Goal: Information Seeking & Learning: Learn about a topic

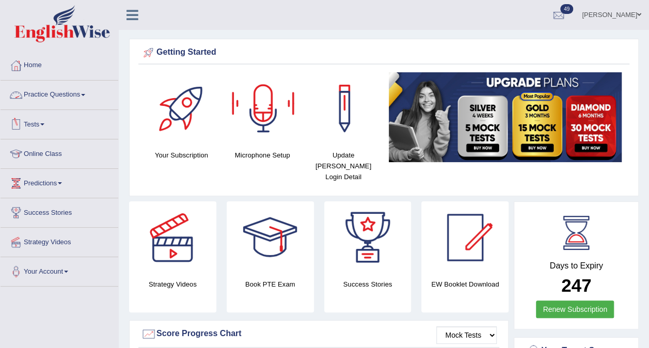
click at [59, 87] on link "Practice Questions" at bounding box center [60, 94] width 118 height 26
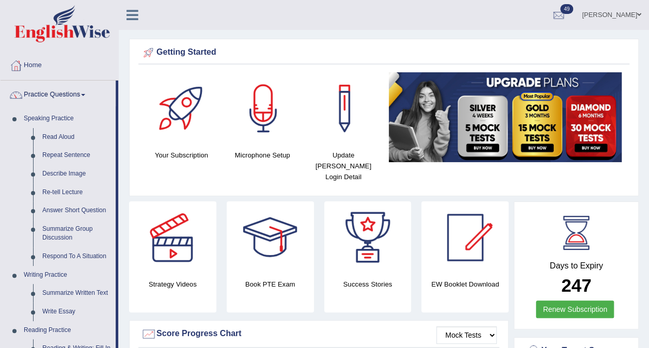
scroll to position [304, 0]
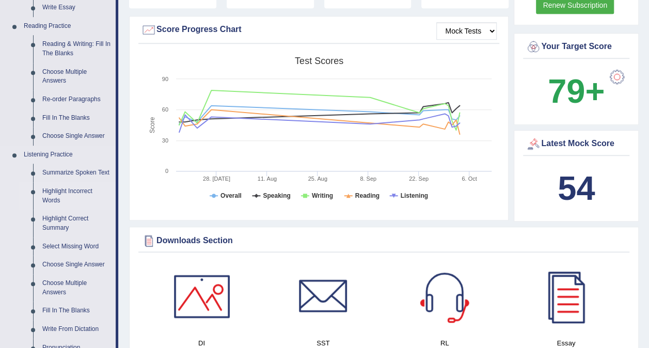
click at [72, 185] on link "Highlight Incorrect Words" at bounding box center [77, 195] width 78 height 27
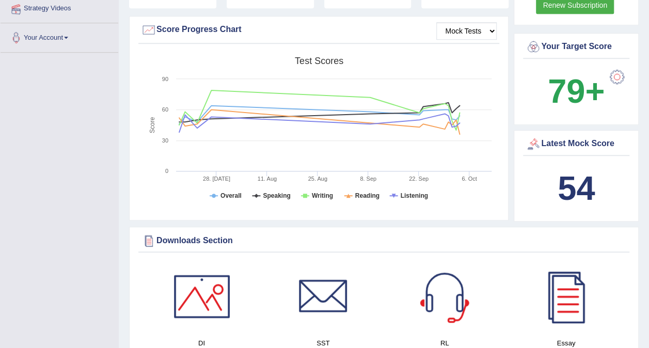
scroll to position [136, 0]
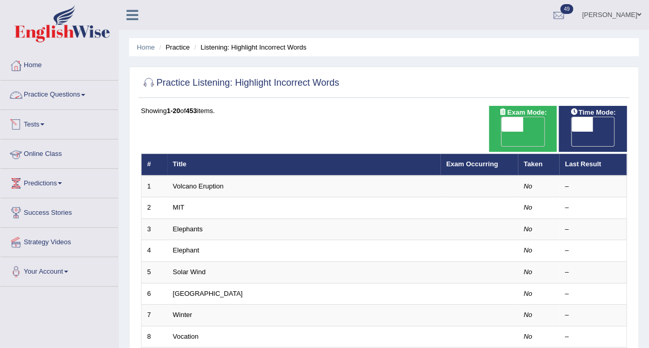
click at [84, 92] on link "Practice Questions" at bounding box center [60, 94] width 118 height 26
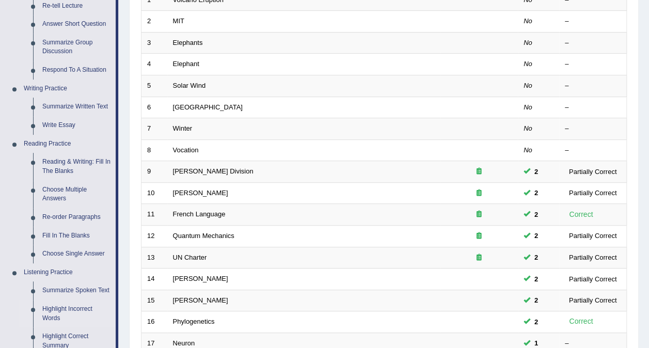
scroll to position [187, 0]
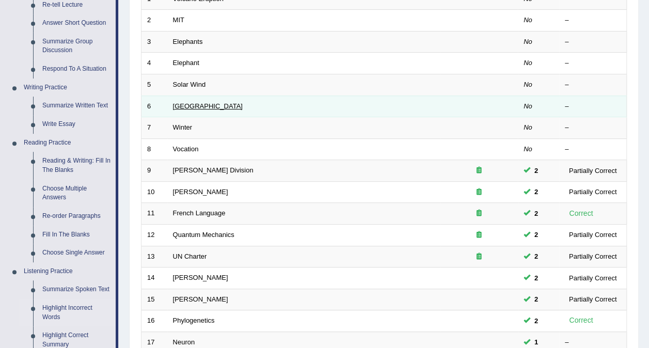
click at [180, 102] on link "[GEOGRAPHIC_DATA]" at bounding box center [208, 106] width 70 height 8
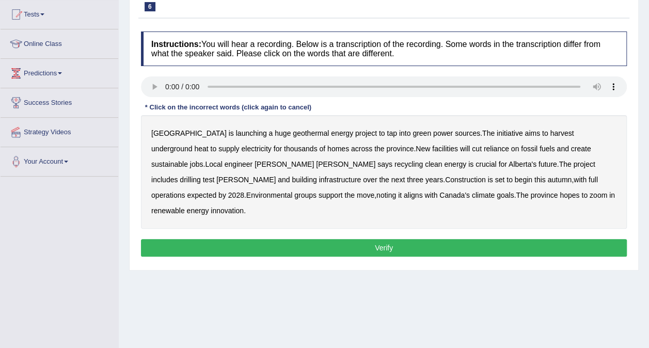
scroll to position [117, 0]
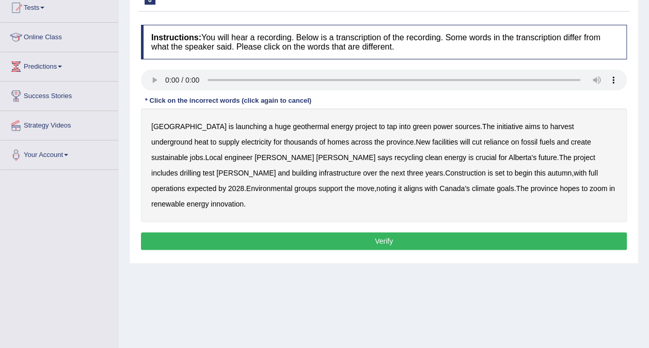
click at [351, 138] on b "across" at bounding box center [361, 142] width 21 height 8
click at [395, 154] on b "recycling" at bounding box center [409, 157] width 28 height 8
click at [525, 162] on div "Alberta is launching a huge geothermal energy project to tap into green power s…" at bounding box center [384, 165] width 486 height 114
drag, startPoint x: 525, startPoint y: 162, endPoint x: 269, endPoint y: 152, distance: 255.8
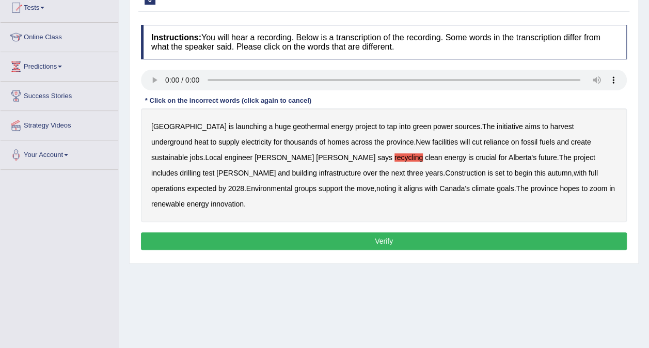
click at [269, 152] on div "Alberta is launching a huge geothermal energy project to tap into green power s…" at bounding box center [384, 165] width 486 height 114
click at [343, 184] on b "support" at bounding box center [331, 188] width 24 height 8
click at [590, 190] on b "zoom" at bounding box center [599, 188] width 18 height 8
click at [413, 232] on button "Verify" at bounding box center [384, 241] width 486 height 18
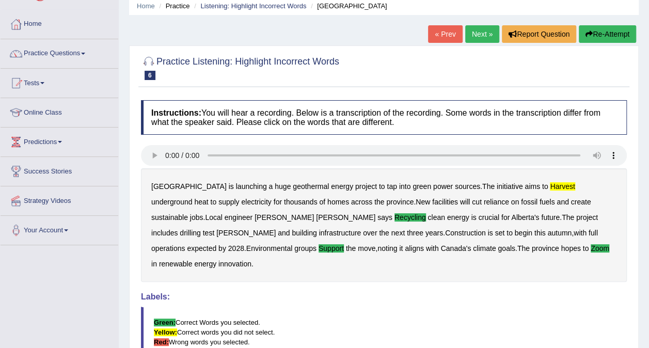
scroll to position [24, 0]
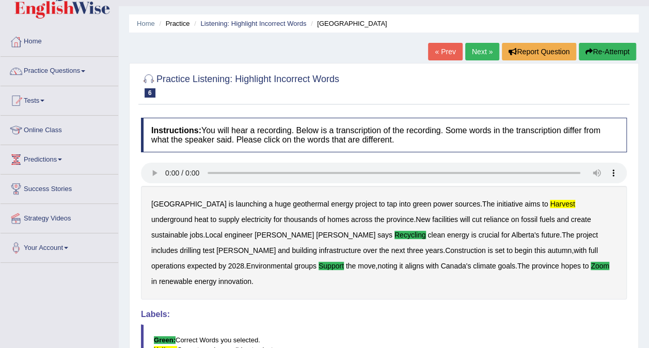
click at [478, 44] on link "Next »" at bounding box center [482, 52] width 34 height 18
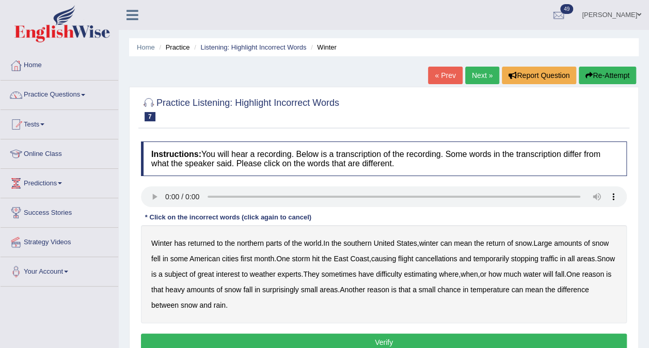
scroll to position [85, 0]
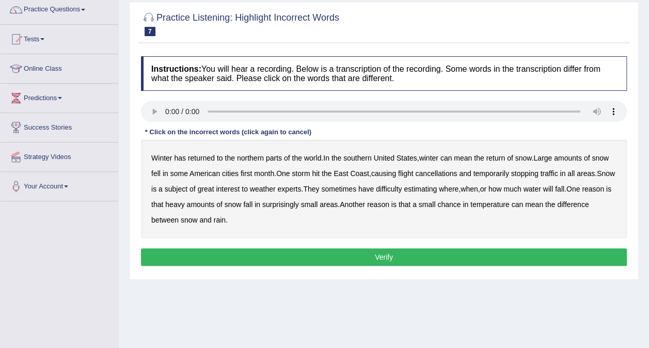
click at [362, 157] on b "southern" at bounding box center [357, 158] width 28 height 8
click at [247, 175] on b "first" at bounding box center [247, 173] width 12 height 8
click at [575, 169] on b "all" at bounding box center [571, 173] width 7 height 8
click at [541, 188] on b "water" at bounding box center [532, 189] width 18 height 8
drag, startPoint x: 558, startPoint y: 188, endPoint x: 250, endPoint y: 210, distance: 308.6
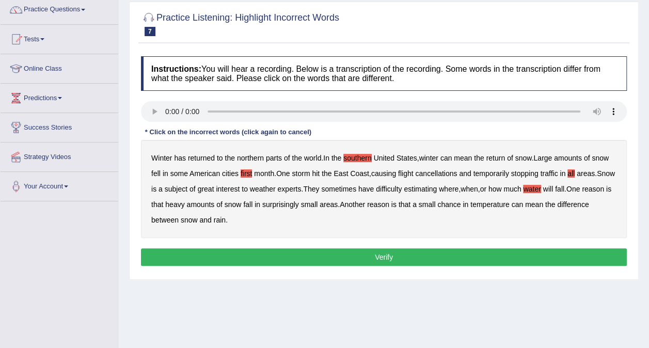
click at [250, 210] on div "Winter has returned to the northern parts of the world . In the southern United…" at bounding box center [384, 189] width 486 height 98
click at [461, 205] on b "chance" at bounding box center [448, 204] width 23 height 8
click at [354, 250] on button "Verify" at bounding box center [384, 257] width 486 height 18
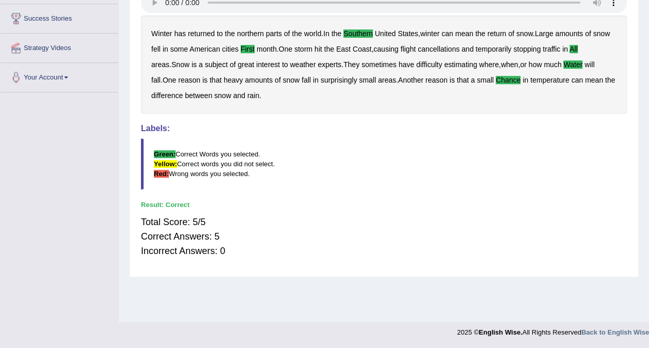
scroll to position [0, 0]
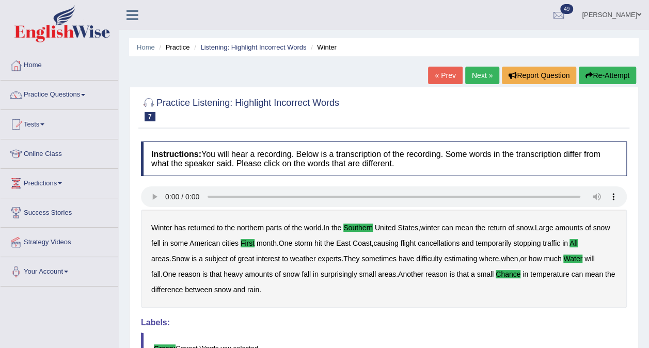
click at [477, 81] on link "Next »" at bounding box center [482, 76] width 34 height 18
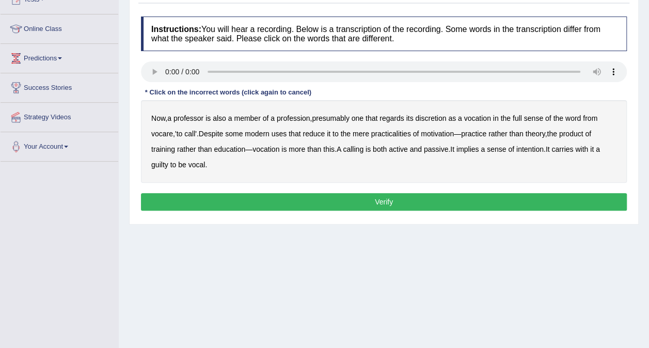
scroll to position [127, 0]
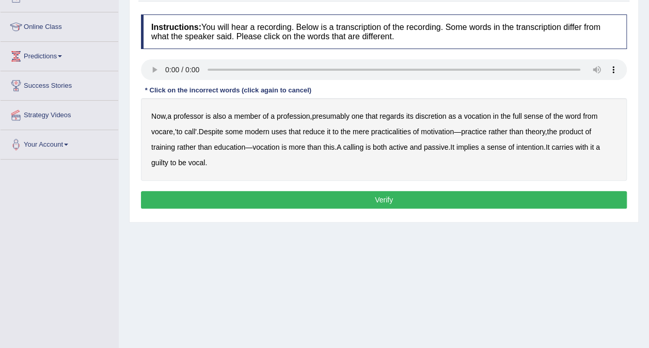
click at [211, 111] on div "Now , a professor is also a member of a profession , presumably one that regard…" at bounding box center [384, 139] width 486 height 83
click at [429, 112] on b "discretion" at bounding box center [430, 116] width 31 height 8
click at [319, 128] on b "reduce" at bounding box center [314, 132] width 22 height 8
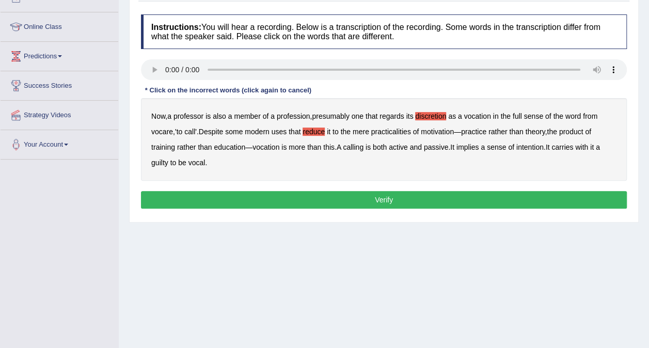
click at [319, 128] on b "reduce" at bounding box center [314, 132] width 22 height 8
click at [403, 131] on b "practicalities" at bounding box center [391, 132] width 40 height 8
click at [533, 144] on b "intention" at bounding box center [529, 147] width 27 height 8
click at [158, 159] on b "guilty" at bounding box center [159, 163] width 17 height 8
click at [407, 206] on button "Verify" at bounding box center [384, 200] width 486 height 18
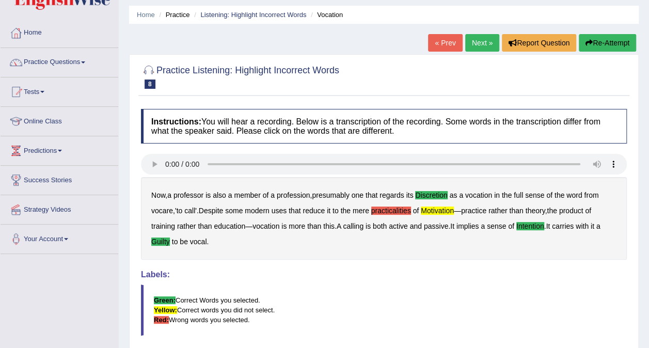
scroll to position [21, 0]
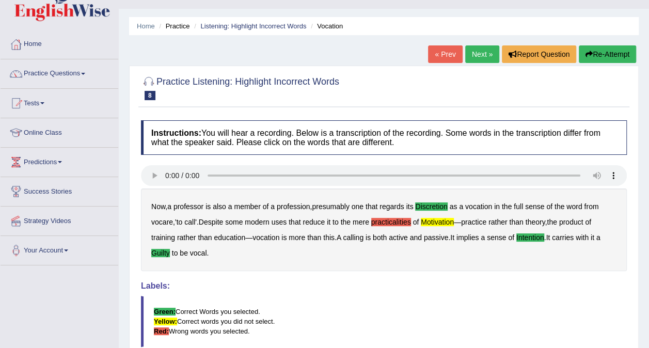
click at [492, 49] on link "Next »" at bounding box center [482, 54] width 34 height 18
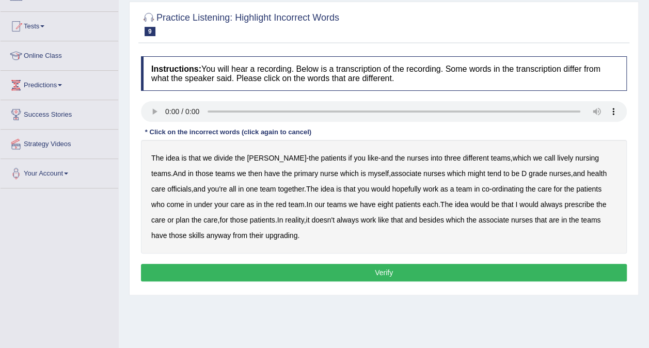
scroll to position [137, 0]
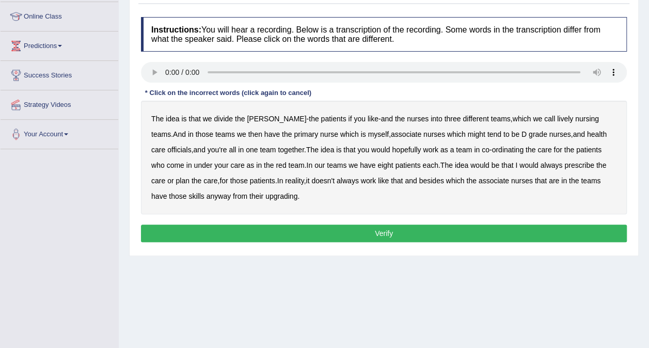
click at [575, 115] on b "nursing" at bounding box center [587, 119] width 24 height 8
click at [557, 115] on b "lively" at bounding box center [565, 119] width 16 height 8
click at [575, 115] on b "nursing" at bounding box center [587, 119] width 24 height 8
click at [488, 135] on b "tend" at bounding box center [495, 134] width 14 height 8
click at [468, 131] on b "might" at bounding box center [477, 134] width 18 height 8
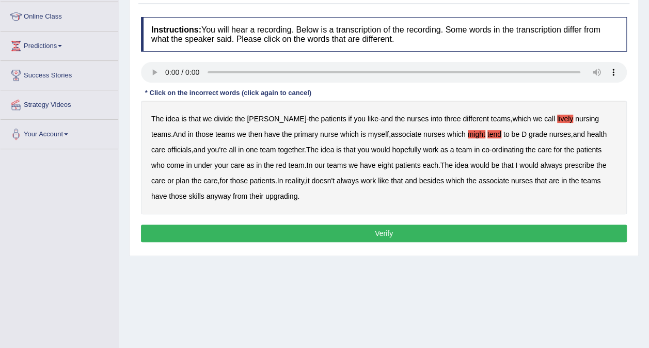
click at [461, 131] on div "The idea is that we divide the ward - the patients if you like - and the nurses…" at bounding box center [384, 158] width 486 height 114
click at [488, 131] on b "tend" at bounding box center [495, 134] width 14 height 8
click at [540, 161] on b "always" at bounding box center [551, 165] width 22 height 8
click at [220, 190] on div "The idea is that we divide the ward - the patients if you like - and the nurses…" at bounding box center [384, 158] width 486 height 114
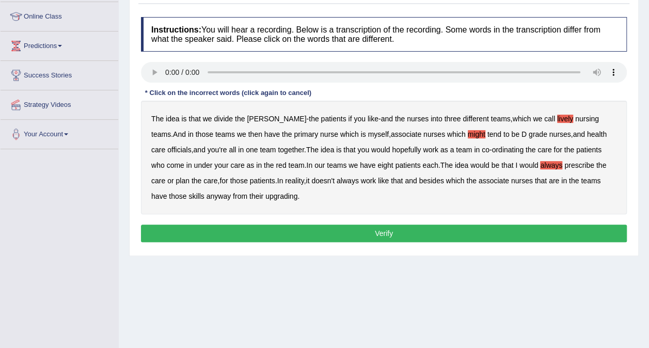
click at [226, 190] on div "The idea is that we divide the ward - the patients if you like - and the nurses…" at bounding box center [384, 158] width 486 height 114
click at [265, 193] on b "upgrading" at bounding box center [281, 196] width 32 height 8
click at [299, 230] on button "Verify" at bounding box center [384, 234] width 486 height 18
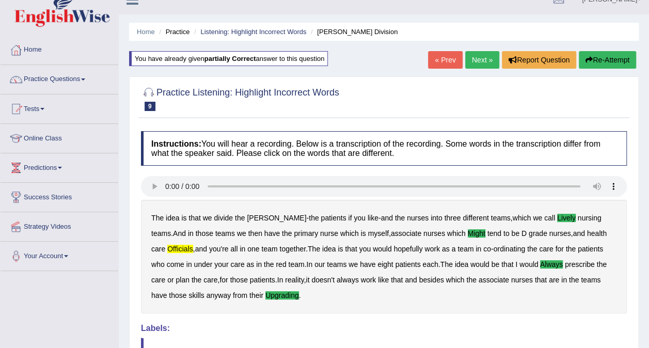
scroll to position [2, 0]
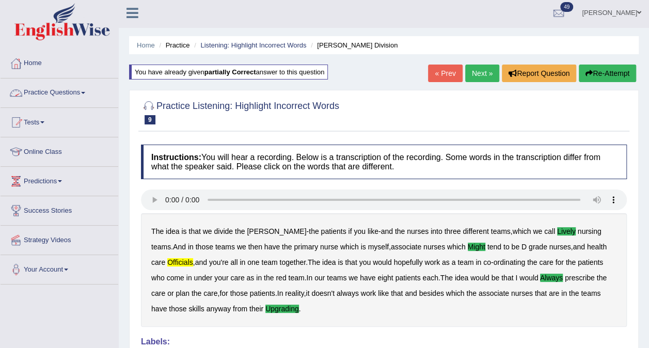
click at [74, 86] on link "Practice Questions" at bounding box center [60, 91] width 118 height 26
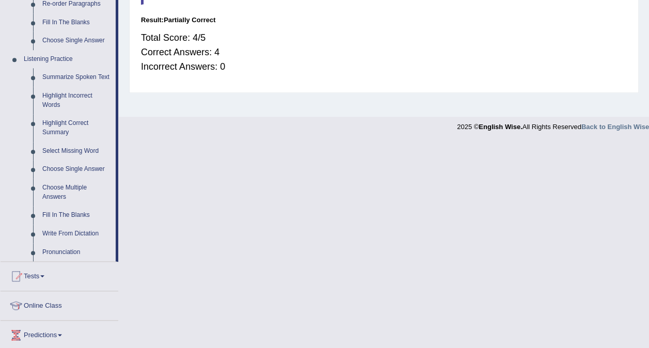
scroll to position [401, 0]
click at [48, 232] on link "Write From Dictation" at bounding box center [77, 233] width 78 height 19
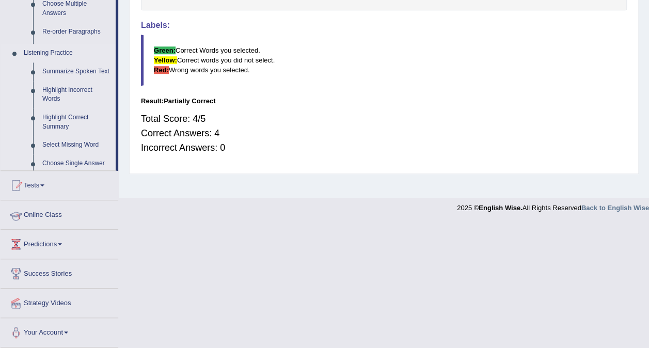
scroll to position [171, 0]
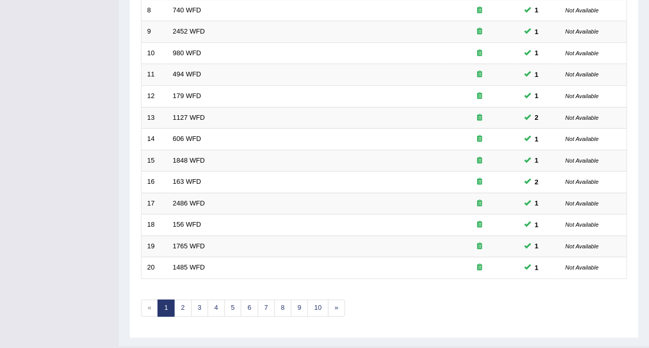
scroll to position [331, 0]
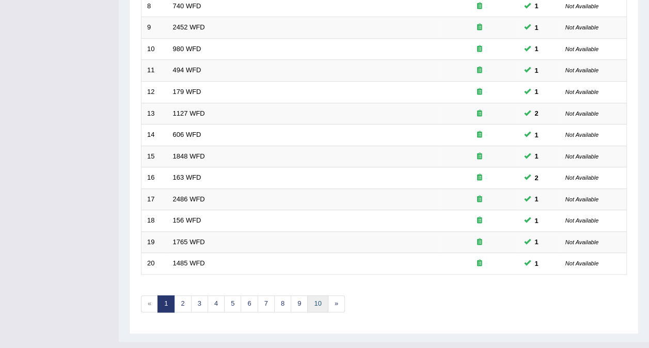
click at [311, 295] on link "10" at bounding box center [317, 303] width 21 height 17
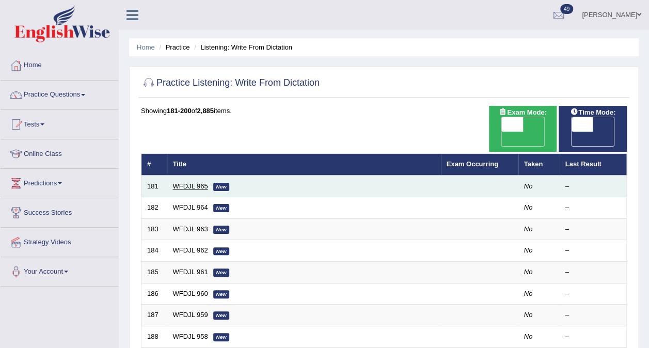
click at [187, 182] on link "WFDJL 965" at bounding box center [190, 186] width 35 height 8
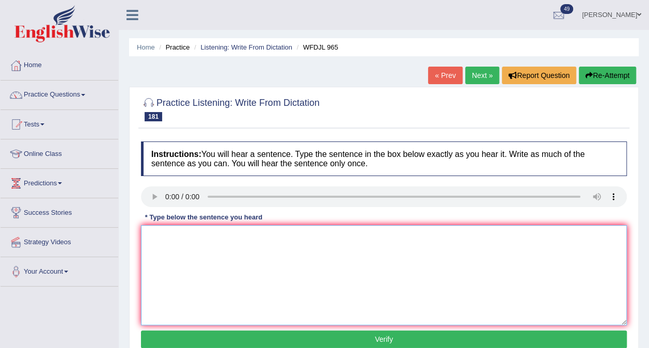
click at [163, 240] on textarea at bounding box center [384, 275] width 486 height 100
click at [148, 235] on textarea "soon a well know conducotor will be in a orchestra concert." at bounding box center [384, 275] width 486 height 100
click at [234, 237] on textarea "Soon a well know conducotor will be in a orchestra concert." at bounding box center [384, 275] width 486 height 100
type textarea "Soon a well know conductor will be in a orchestra concert."
click at [309, 340] on button "Verify" at bounding box center [384, 340] width 486 height 18
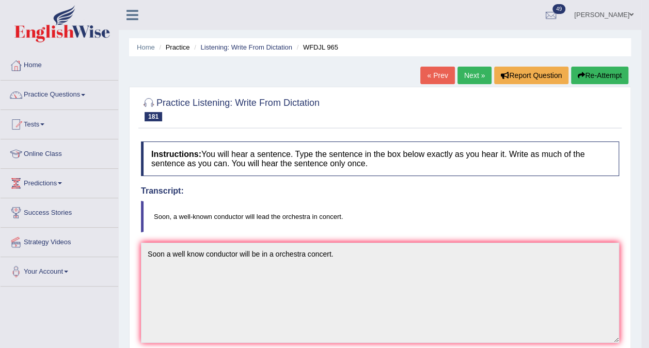
click at [484, 71] on link "Next »" at bounding box center [475, 76] width 34 height 18
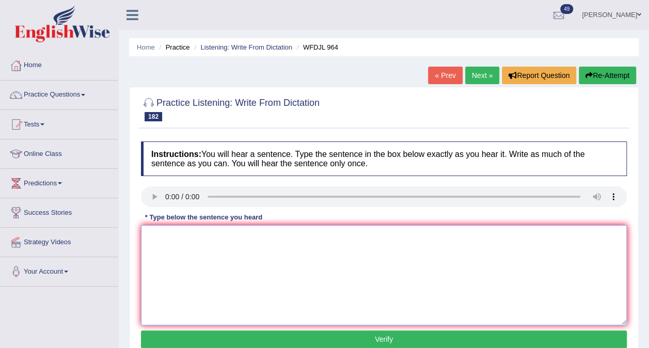
click at [151, 238] on textarea at bounding box center [384, 275] width 486 height 100
click at [186, 234] on textarea "Learning too think critically is good part of education" at bounding box center [384, 275] width 486 height 100
click at [318, 237] on textarea "Learning to think critically is good part of education" at bounding box center [384, 275] width 486 height 100
type textarea "Learning to think critically is good part of education."
click at [332, 340] on button "Verify" at bounding box center [384, 340] width 486 height 18
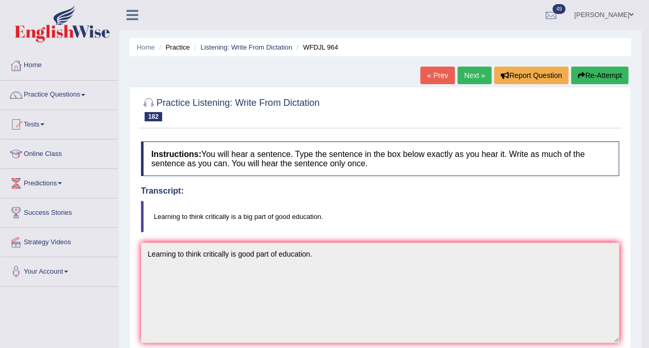
click at [460, 81] on link "Next »" at bounding box center [475, 76] width 34 height 18
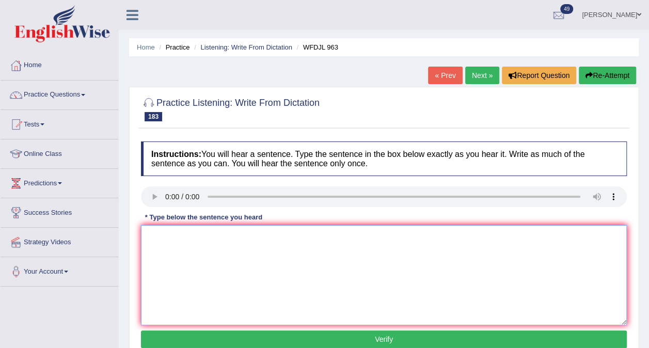
click at [157, 244] on textarea at bounding box center [384, 275] width 486 height 100
click at [151, 233] on textarea "with the weather chnging faremrs are changinng hw they garm." at bounding box center [384, 275] width 486 height 100
type textarea "With the weather changing farmers are changing how they farm."
click at [256, 336] on button "Verify" at bounding box center [384, 340] width 486 height 18
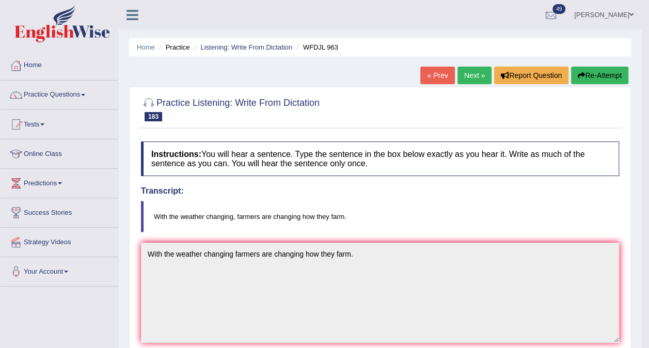
click at [470, 80] on link "Next »" at bounding box center [475, 76] width 34 height 18
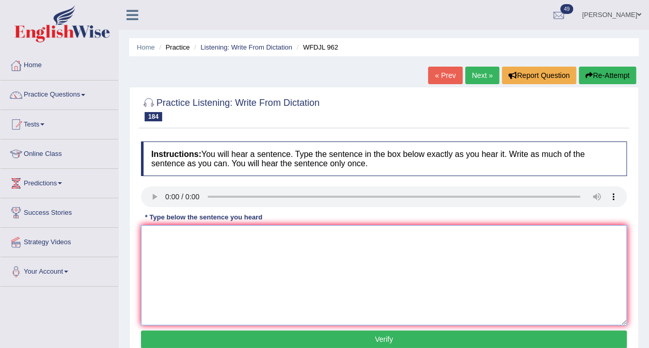
click at [152, 238] on textarea at bounding box center [384, 275] width 486 height 100
click at [215, 236] on textarea "Doing activities outsied class helps student learn more skills" at bounding box center [384, 275] width 486 height 100
type textarea "Doing activities outside class helps students learn more skills."
click at [242, 339] on button "Verify" at bounding box center [384, 340] width 486 height 18
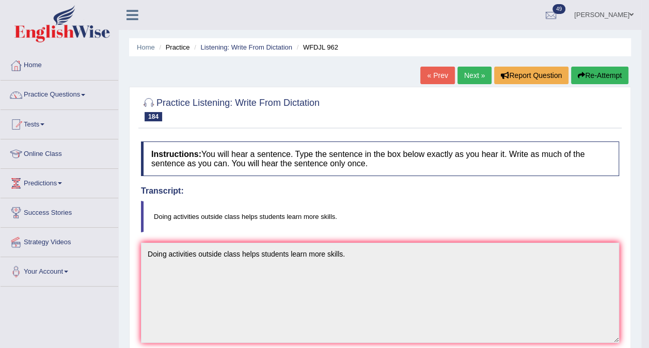
click at [475, 73] on link "Next »" at bounding box center [475, 76] width 34 height 18
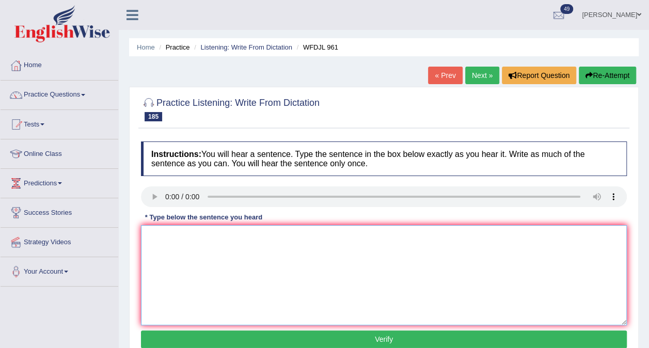
click at [160, 239] on textarea at bounding box center [384, 275] width 486 height 100
click at [170, 235] on textarea "A goos abstracy quickly tells you what [PERSON_NAME] is about." at bounding box center [384, 275] width 486 height 100
type textarea "A good abstract quickly tells you what study is about."
click at [297, 345] on button "Verify" at bounding box center [384, 340] width 486 height 18
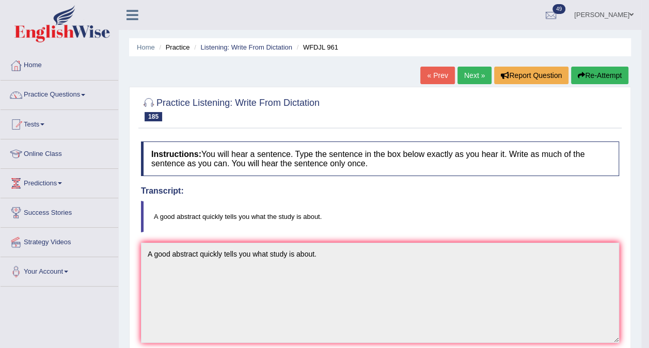
drag, startPoint x: 630, startPoint y: 117, endPoint x: 658, endPoint y: 76, distance: 49.3
click at [649, 76] on html "Toggle navigation Home Practice Questions Speaking Practice Read Aloud Repeat S…" at bounding box center [324, 174] width 649 height 348
click at [478, 77] on link "Next »" at bounding box center [475, 76] width 34 height 18
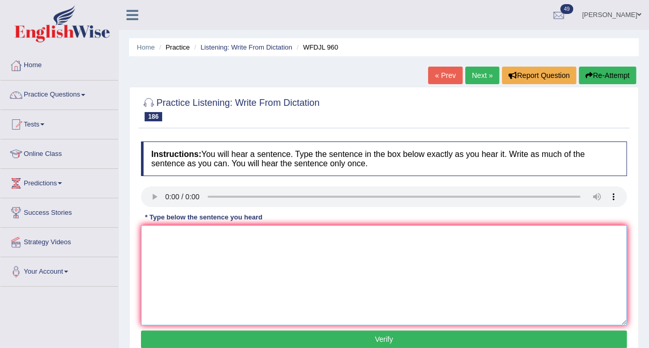
click at [161, 244] on textarea at bounding box center [384, 275] width 486 height 100
click at [152, 233] on textarea "please put the book back wher it belongsin the llibrary" at bounding box center [384, 275] width 486 height 100
type textarea "Please put the books back where it belongs in the library."
click at [209, 337] on button "Verify" at bounding box center [384, 340] width 486 height 18
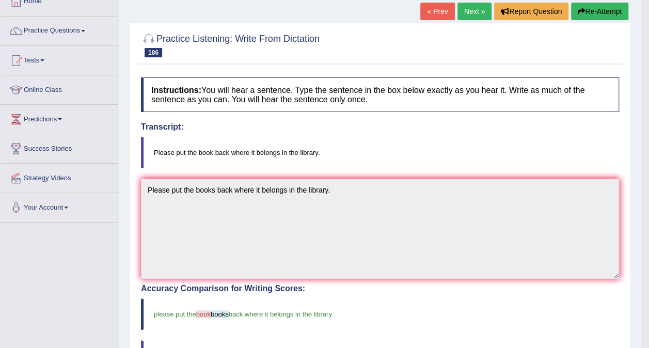
scroll to position [61, 0]
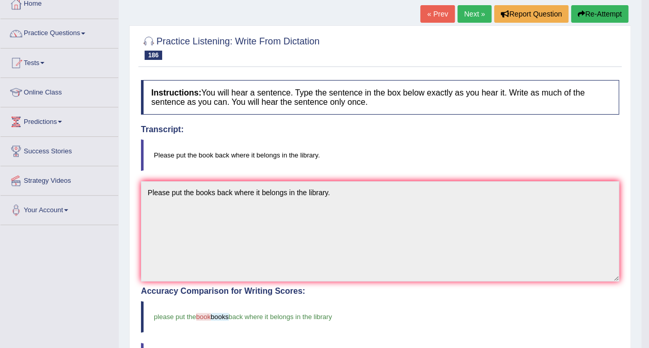
click at [431, 326] on blockquote "please put the book books back where it belongs in the library" at bounding box center [380, 317] width 478 height 32
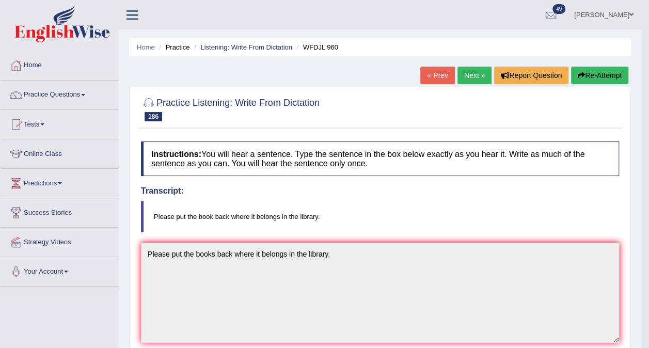
click at [473, 72] on link "Next »" at bounding box center [475, 76] width 34 height 18
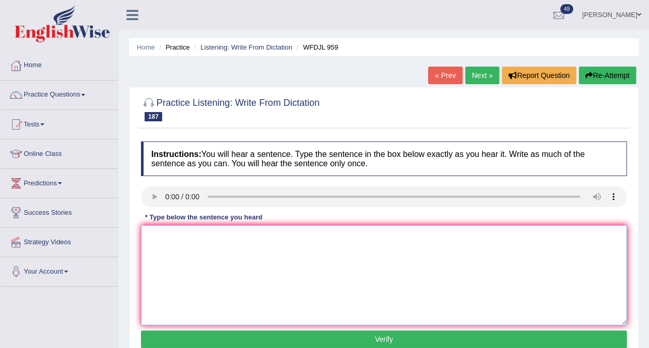
click at [161, 238] on textarea at bounding box center [384, 275] width 486 height 100
click at [151, 238] on textarea "schoolsl really cares about student copying at work" at bounding box center [384, 275] width 486 height 100
type textarea "Schools really cares about student copying at work."
click at [216, 340] on button "Verify" at bounding box center [384, 340] width 486 height 18
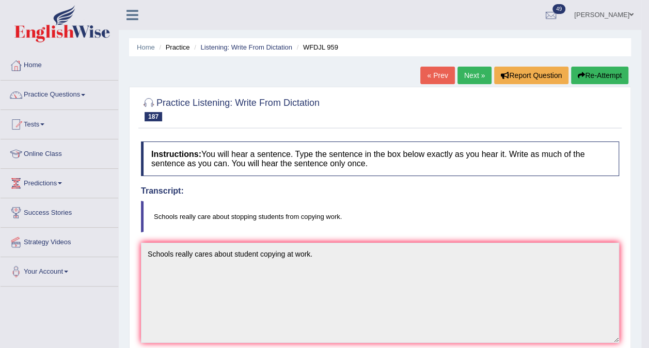
click at [250, 217] on blockquote "Schools really care about stopping students from copying work." at bounding box center [380, 217] width 478 height 32
click at [260, 224] on blockquote "Schools really care about stopping students from copying work." at bounding box center [380, 217] width 478 height 32
